Goal: Task Accomplishment & Management: Use online tool/utility

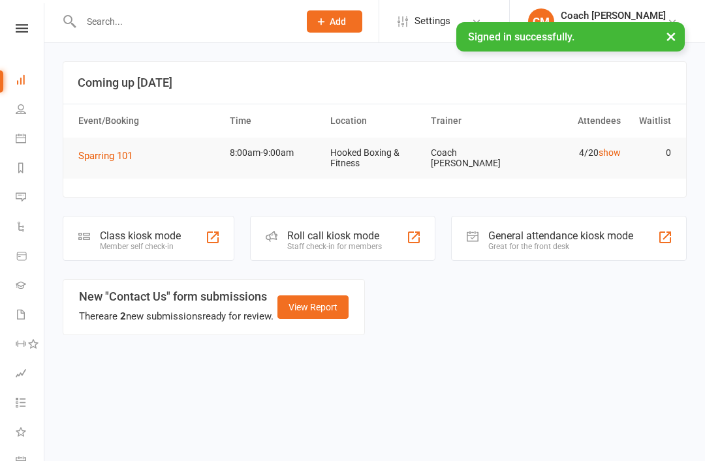
click at [154, 230] on div "Class kiosk mode" at bounding box center [140, 236] width 81 height 12
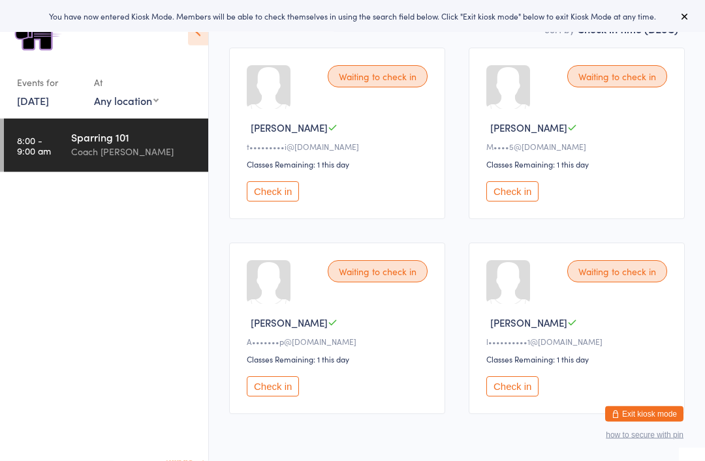
scroll to position [168, 0]
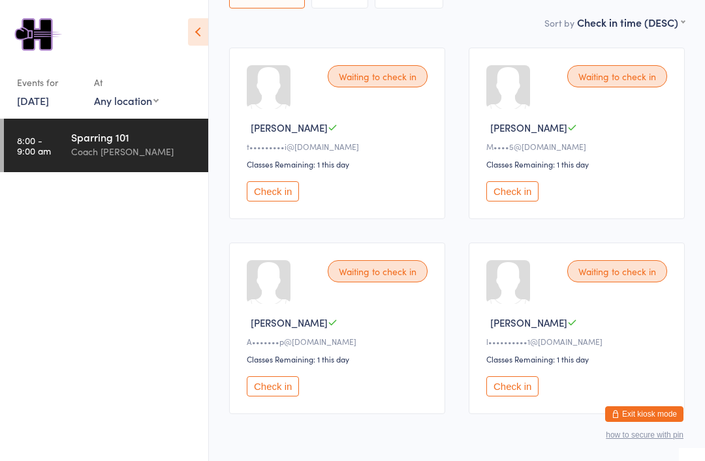
click at [527, 194] on button "Check in" at bounding box center [512, 191] width 52 height 20
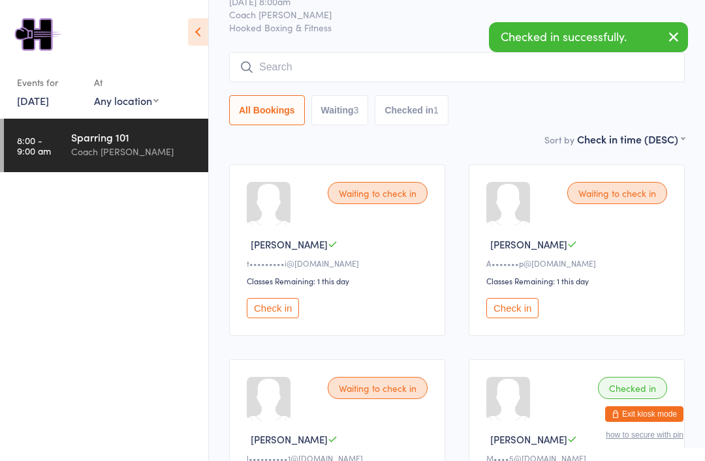
scroll to position [50, 0]
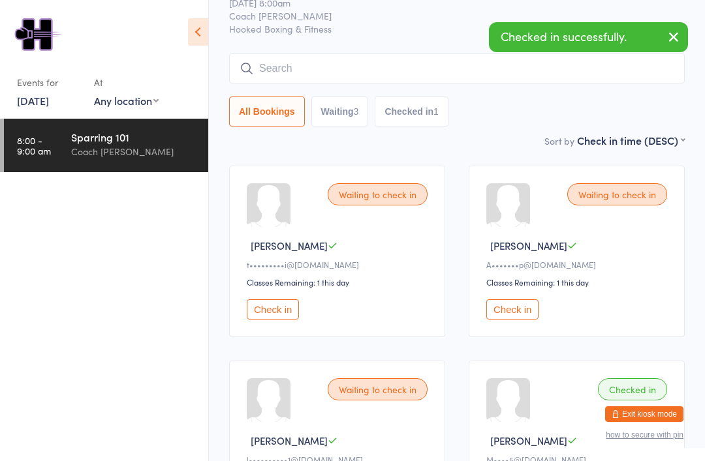
click at [420, 63] on input "search" at bounding box center [457, 69] width 456 height 30
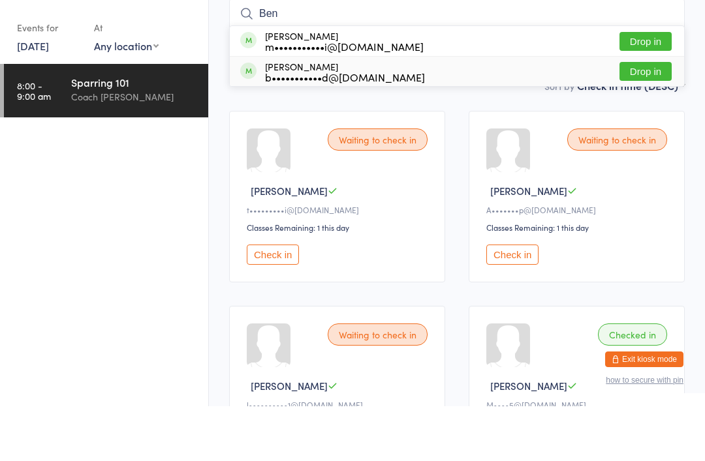
type input "Ben"
click at [378, 127] on div "b•••••••••••d@[DOMAIN_NAME]" at bounding box center [345, 132] width 160 height 10
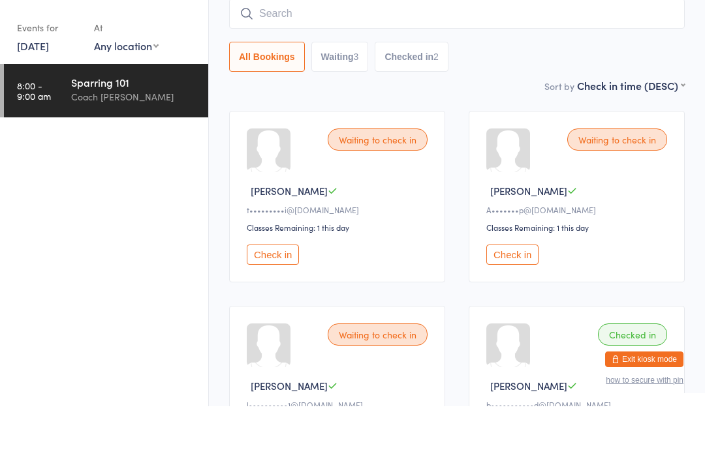
scroll to position [105, 0]
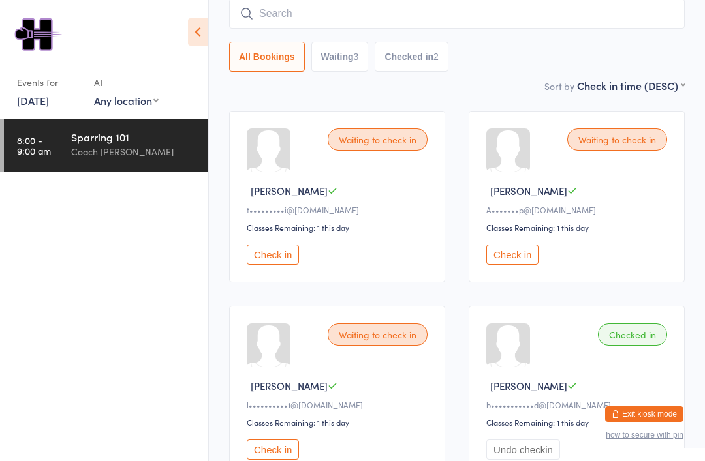
click at [528, 257] on button "Check in" at bounding box center [512, 255] width 52 height 20
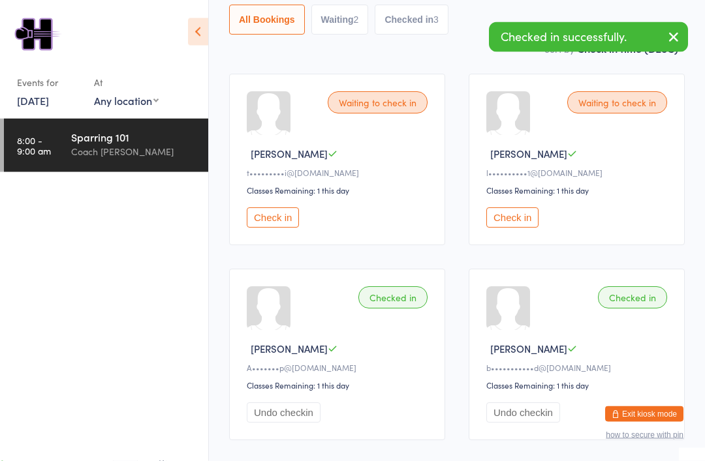
scroll to position [142, 0]
click at [536, 228] on button "Check in" at bounding box center [512, 218] width 52 height 20
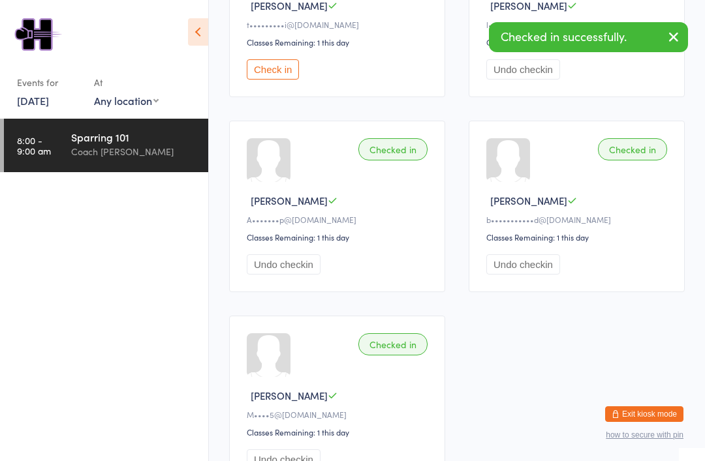
scroll to position [0, 0]
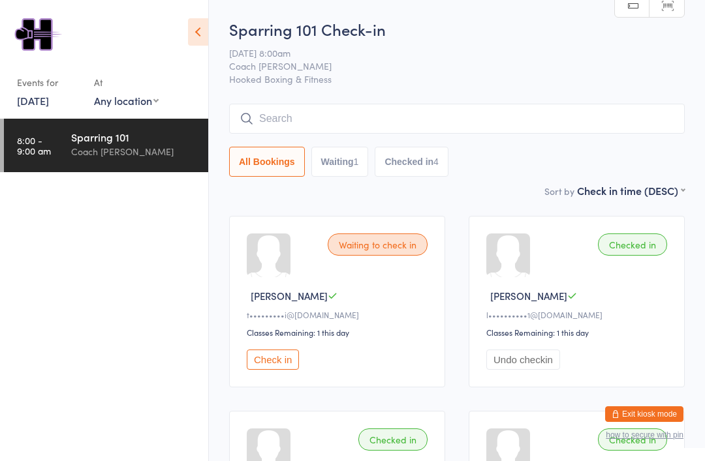
click at [276, 361] on button "Check in" at bounding box center [273, 360] width 52 height 20
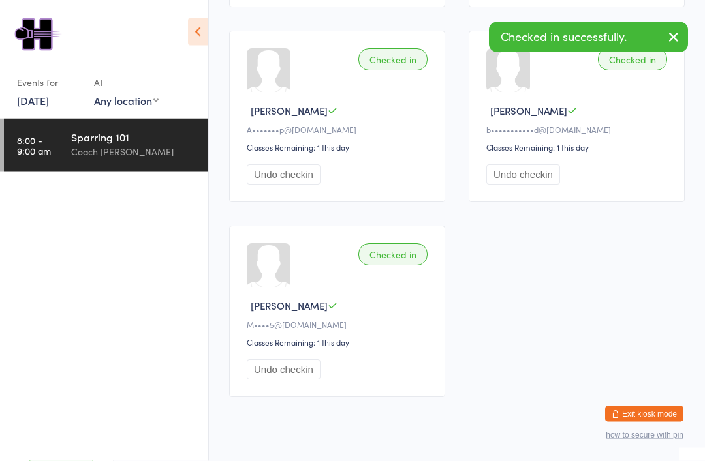
scroll to position [390, 0]
